Goal: Download file/media

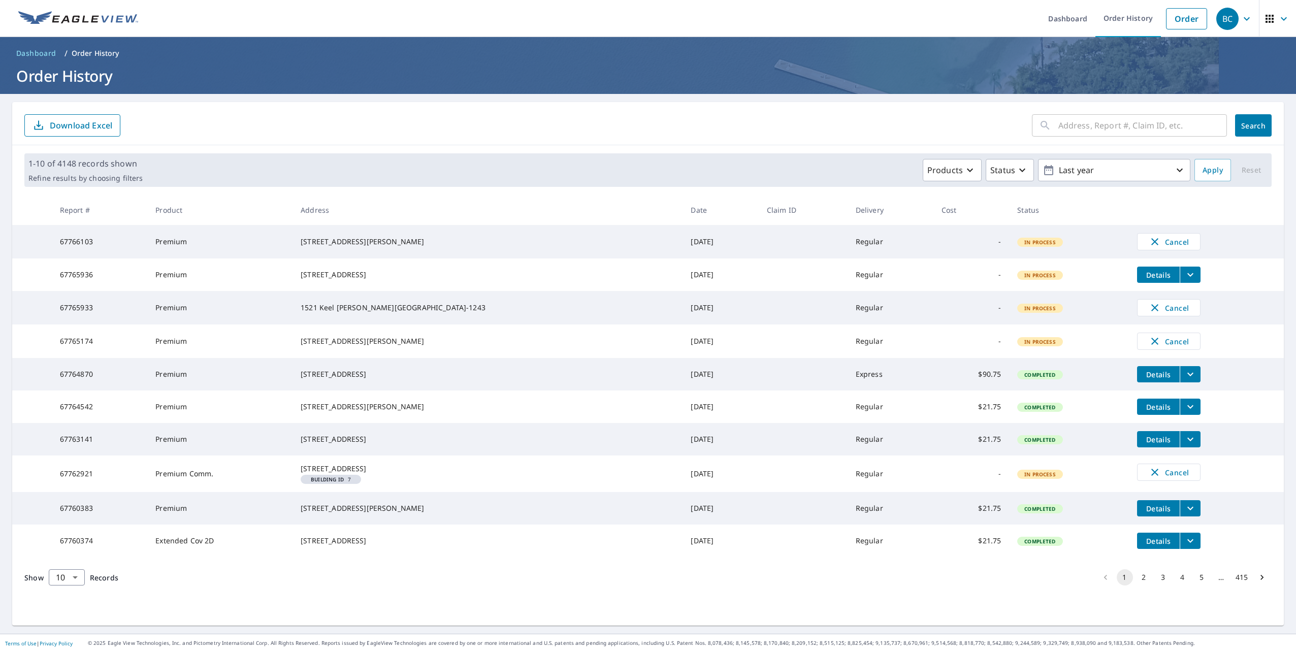
click at [1184, 380] on icon "filesDropdownBtn-67764870" at bounding box center [1190, 374] width 12 height 12
click at [1077, 369] on span "XML" at bounding box center [1073, 370] width 33 height 12
click at [1071, 311] on span "OBJ" at bounding box center [1073, 313] width 33 height 12
click at [1072, 365] on span "XML" at bounding box center [1073, 370] width 33 height 12
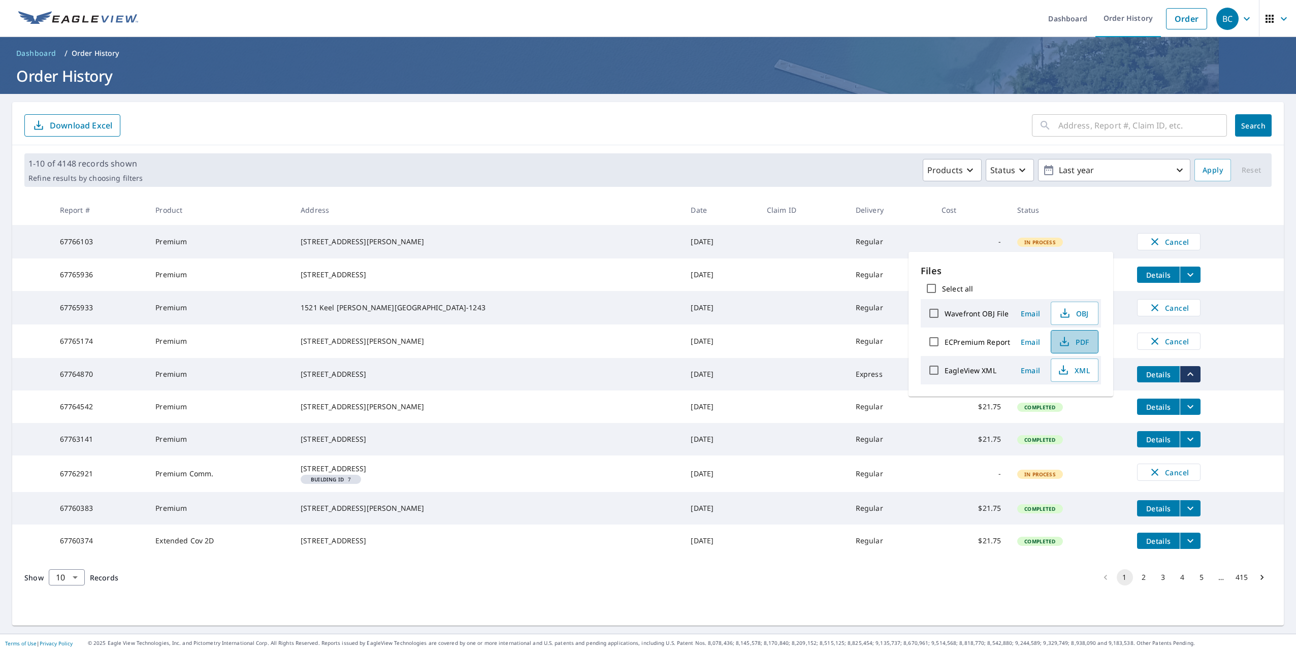
click at [1071, 338] on span "PDF" at bounding box center [1073, 342] width 33 height 12
click at [1058, 338] on icon "button" at bounding box center [1064, 342] width 12 height 12
click at [1041, 213] on th "Status" at bounding box center [1069, 210] width 120 height 30
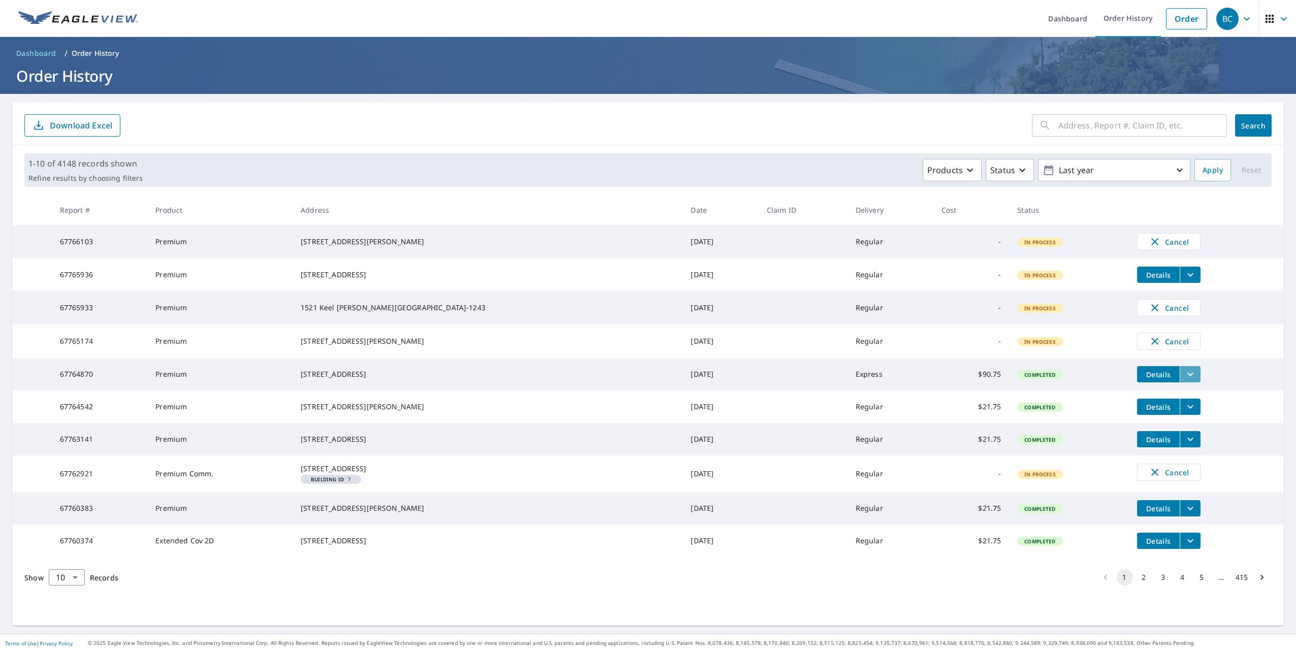
click at [1187, 376] on icon "filesDropdownBtn-67764870" at bounding box center [1190, 375] width 6 height 4
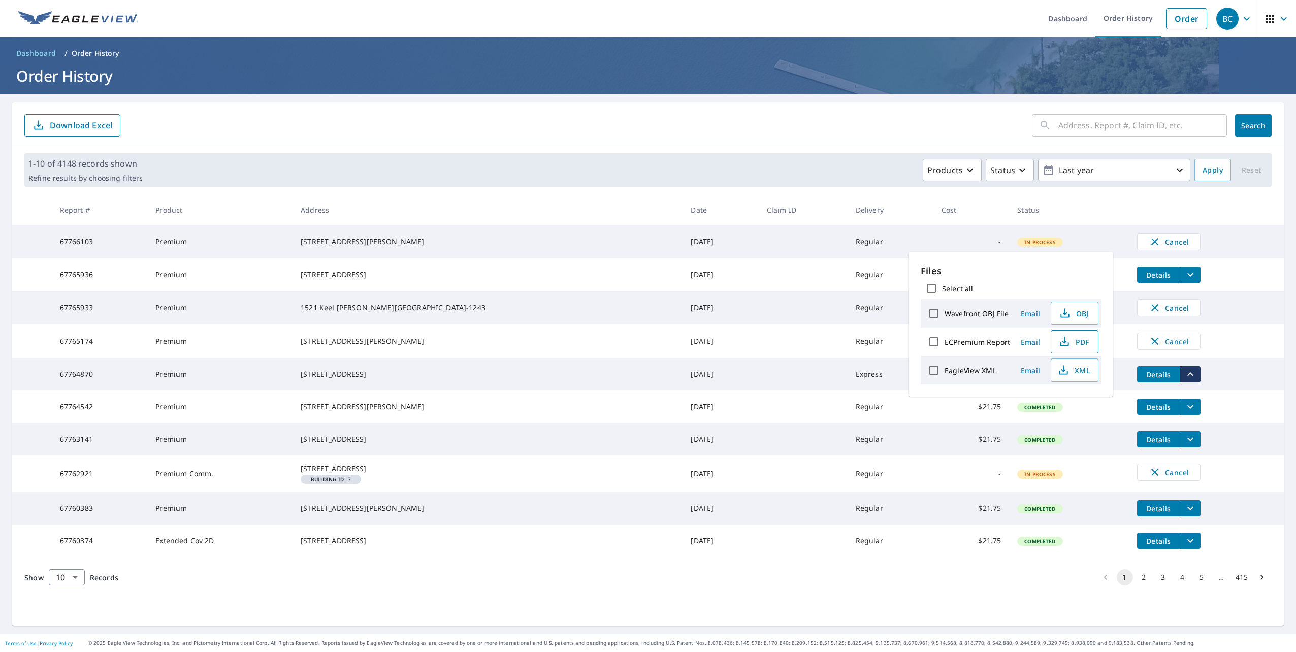
click at [1072, 342] on span "PDF" at bounding box center [1073, 342] width 33 height 12
click at [1076, 342] on span "PDF" at bounding box center [1073, 342] width 33 height 12
click at [1052, 213] on th "Status" at bounding box center [1069, 210] width 120 height 30
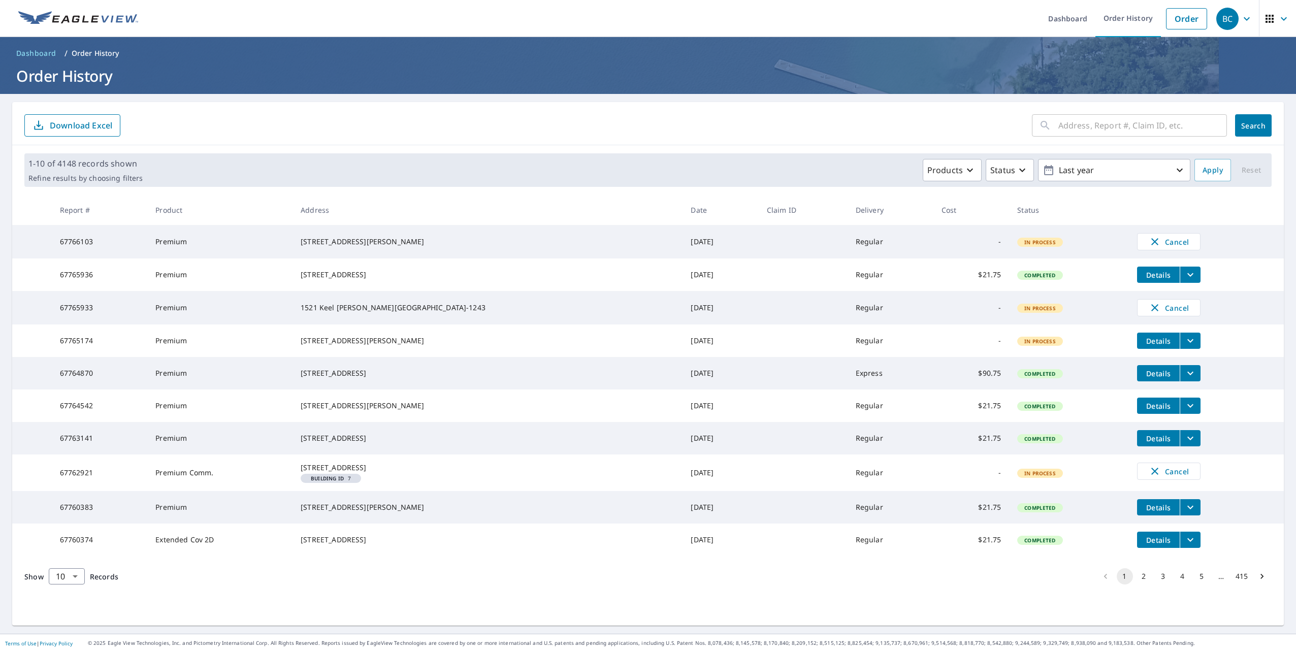
click at [1184, 379] on icon "filesDropdownBtn-67764870" at bounding box center [1190, 373] width 12 height 12
click at [1074, 341] on span "PDF" at bounding box center [1073, 342] width 33 height 12
